Goal: Navigation & Orientation: Understand site structure

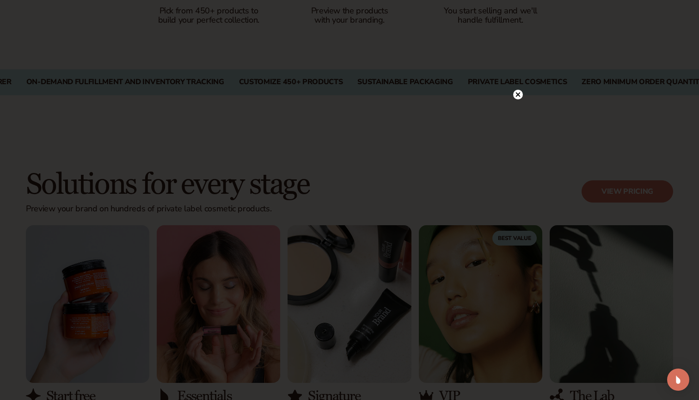
scroll to position [672, 0]
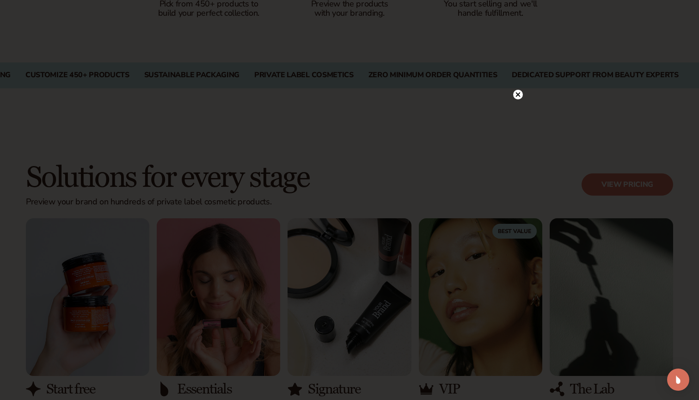
click at [519, 94] on icon at bounding box center [518, 94] width 5 height 5
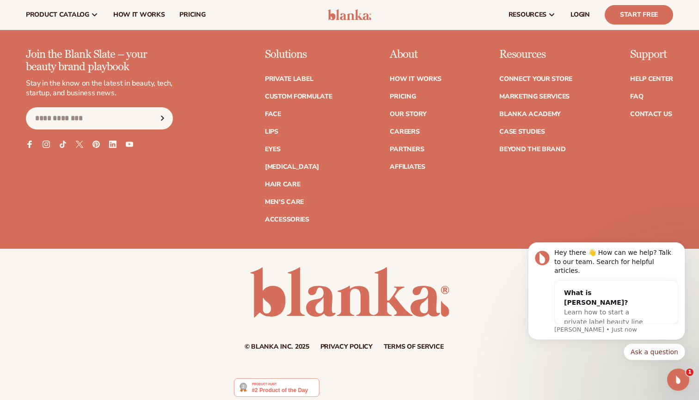
scroll to position [3747, 0]
click at [410, 147] on link "Partners" at bounding box center [407, 150] width 34 height 6
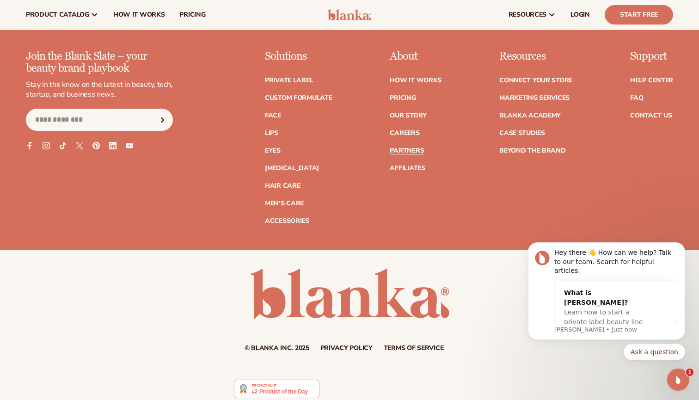
scroll to position [1663, 0]
click at [411, 130] on link "Careers" at bounding box center [405, 133] width 30 height 6
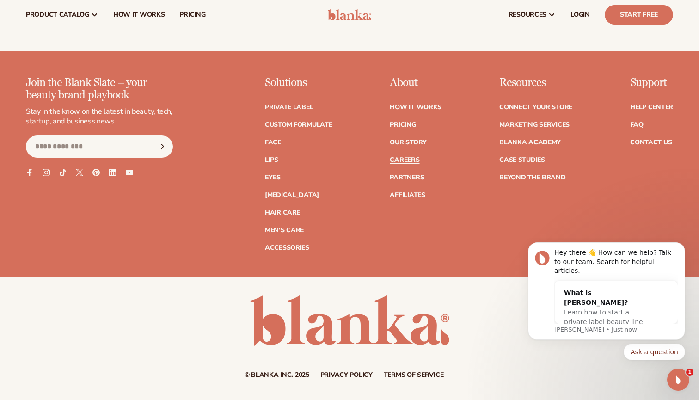
scroll to position [812, 0]
click at [415, 104] on link "How It Works" at bounding box center [416, 107] width 52 height 6
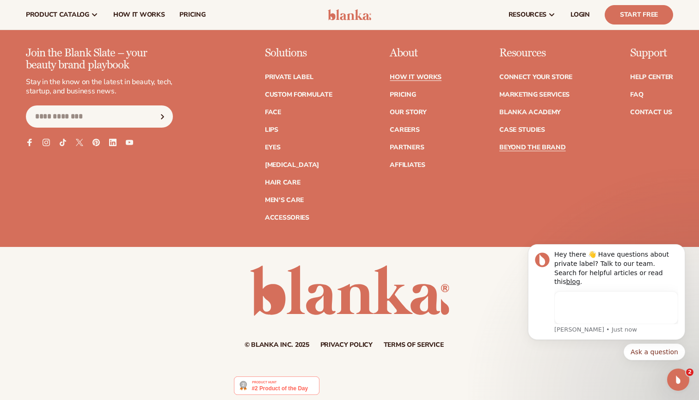
scroll to position [2126, 0]
